Goal: Book appointment/travel/reservation

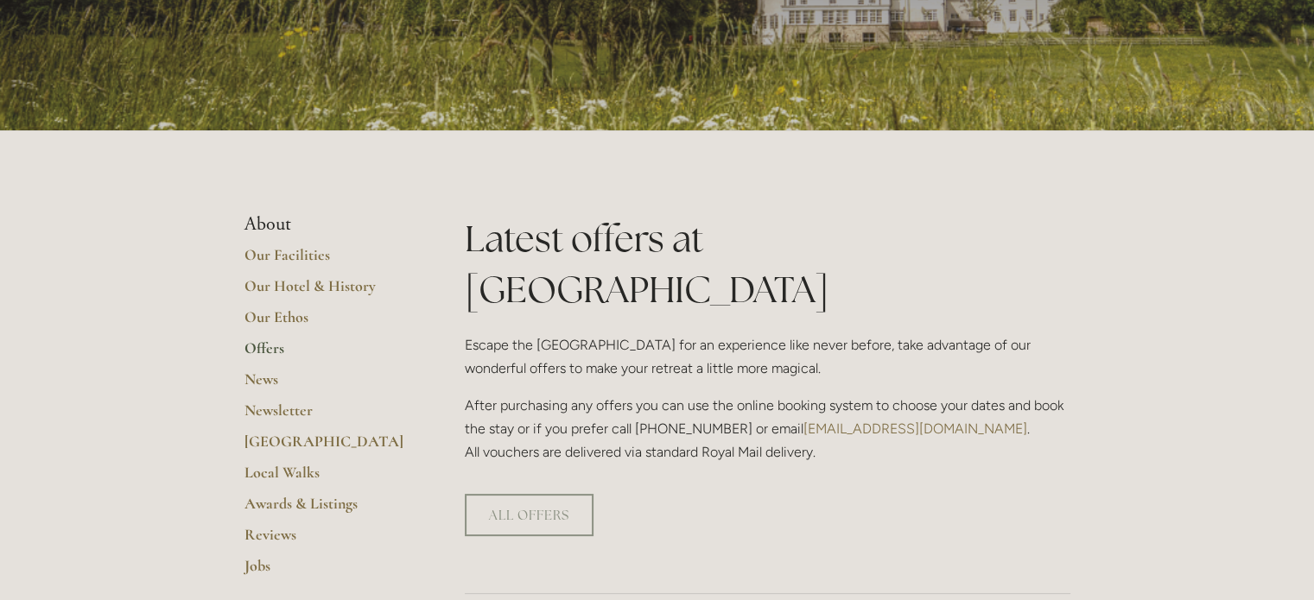
scroll to position [285, 0]
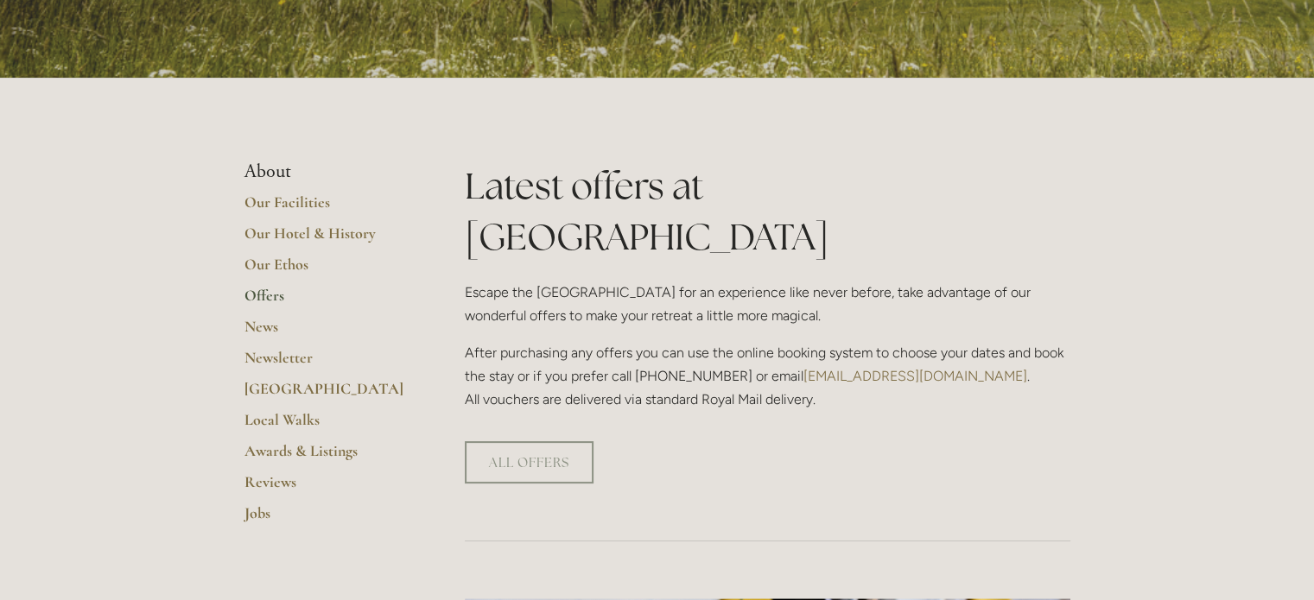
drag, startPoint x: 1295, startPoint y: 101, endPoint x: 1301, endPoint y: 49, distance: 52.2
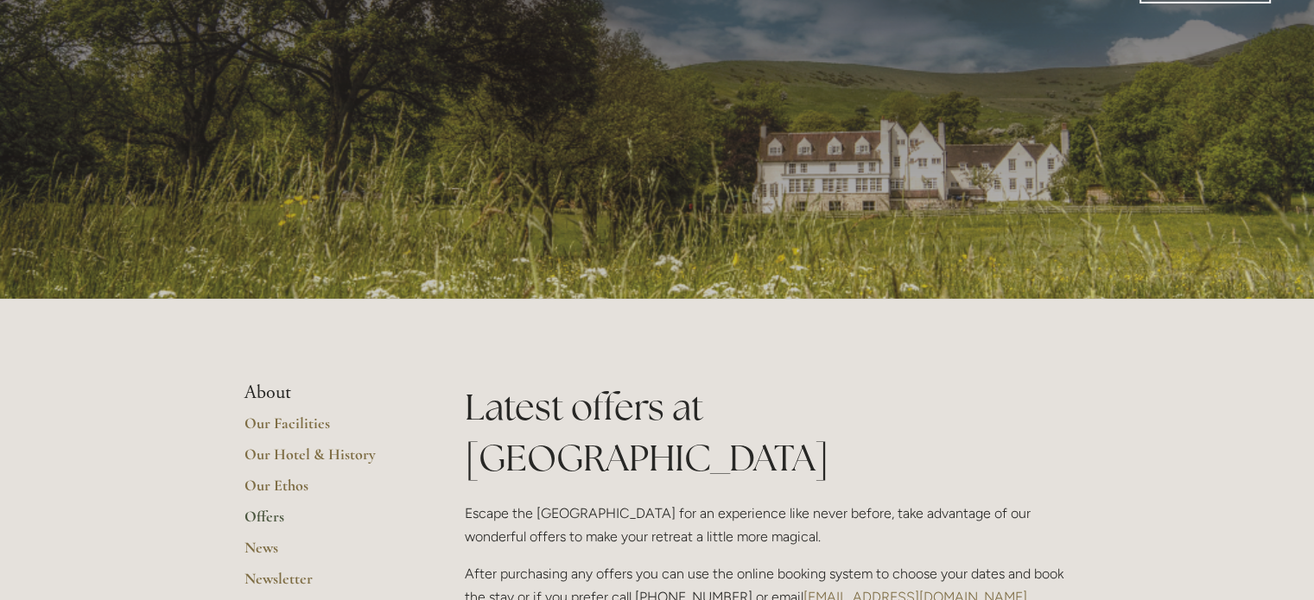
scroll to position [0, 0]
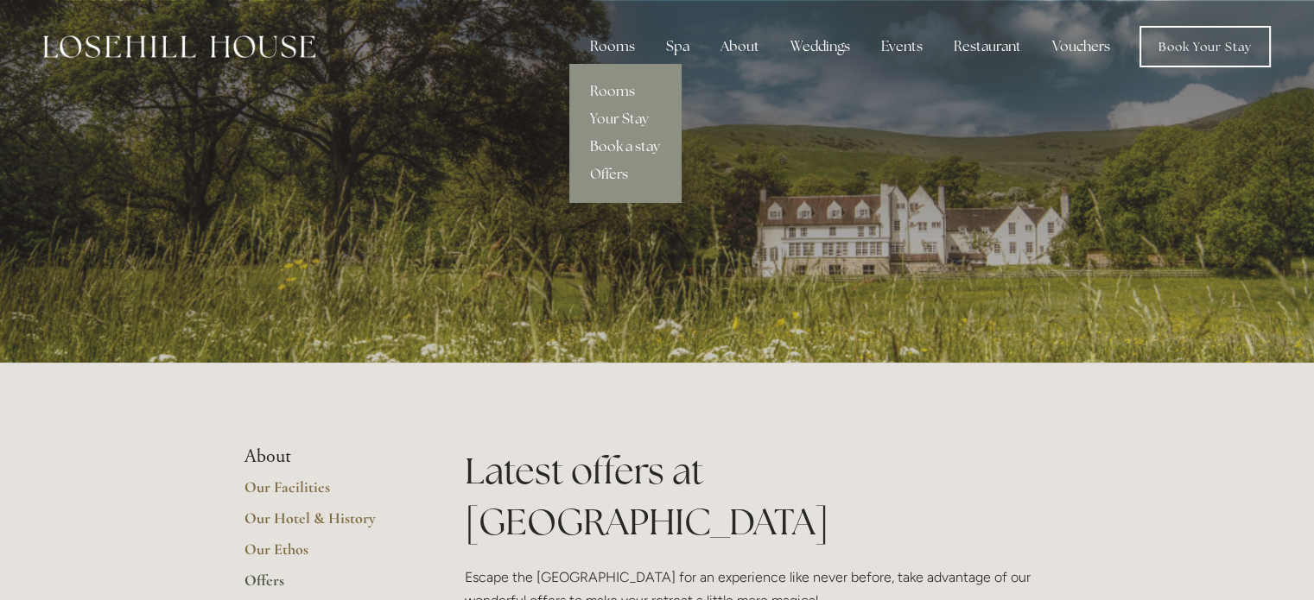
click at [649, 141] on link "Book a stay" at bounding box center [624, 147] width 111 height 28
